Goal: Information Seeking & Learning: Learn about a topic

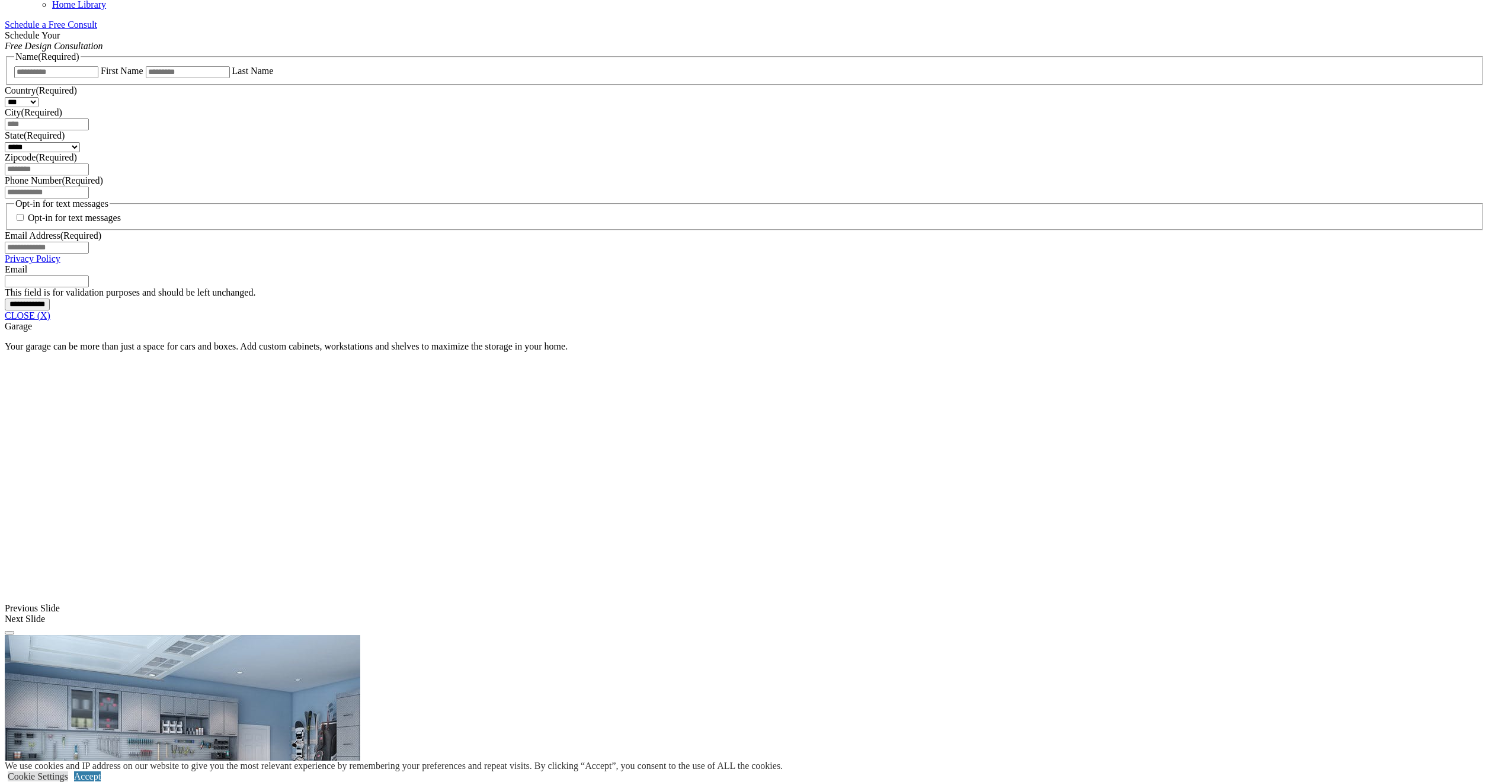
scroll to position [385, 0]
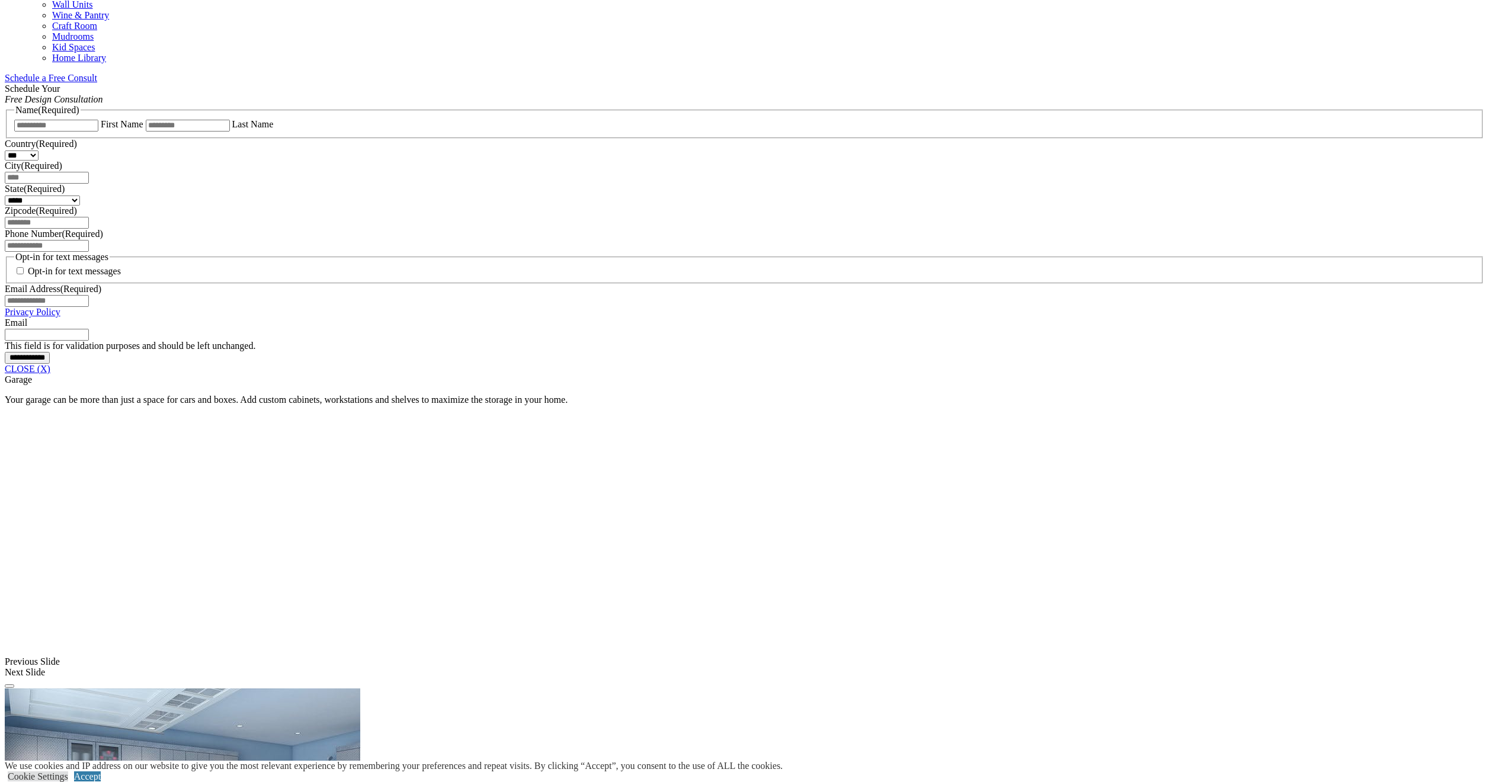
scroll to position [902, 0]
